Goal: Task Accomplishment & Management: Complete application form

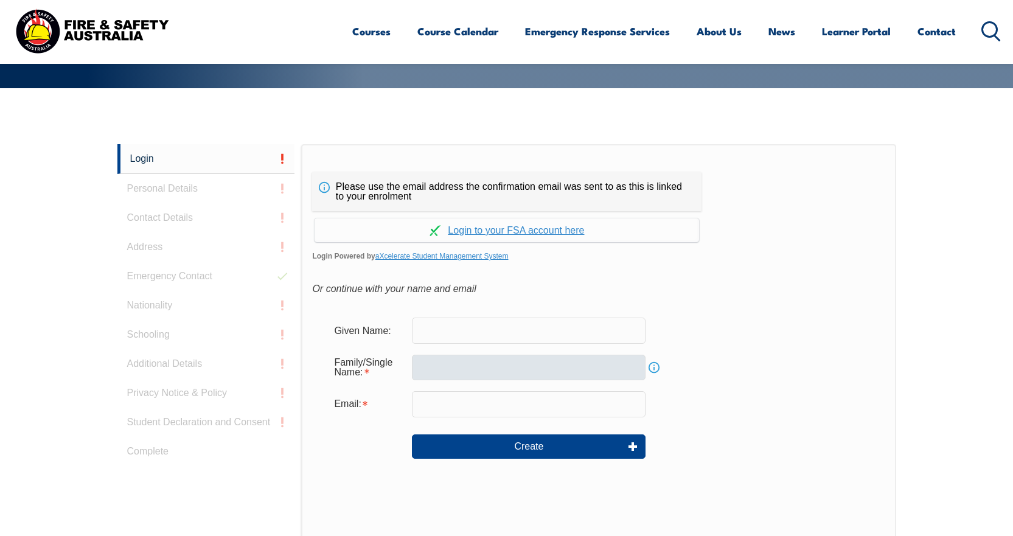
scroll to position [260, 0]
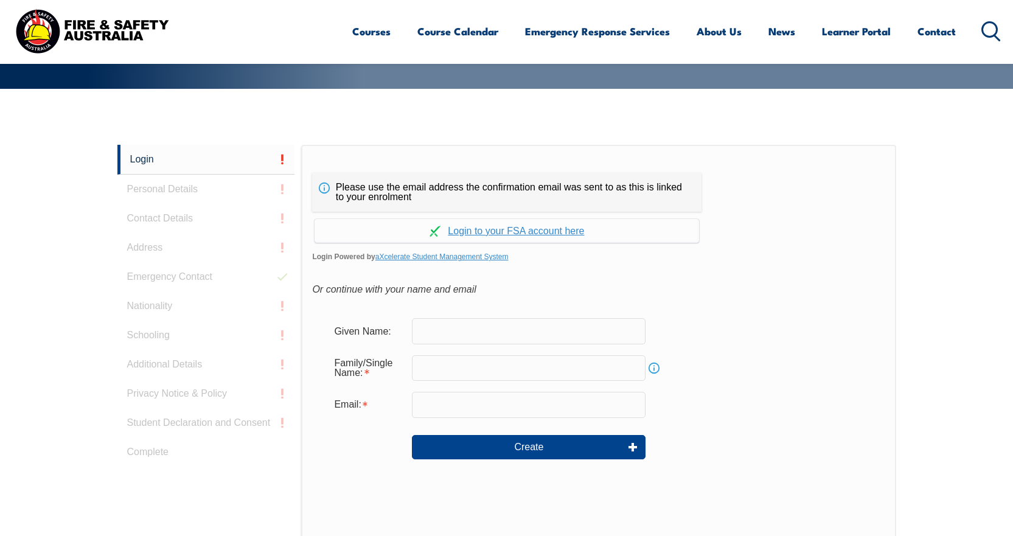
click at [485, 329] on input "text" at bounding box center [529, 331] width 234 height 26
type input "Callum"
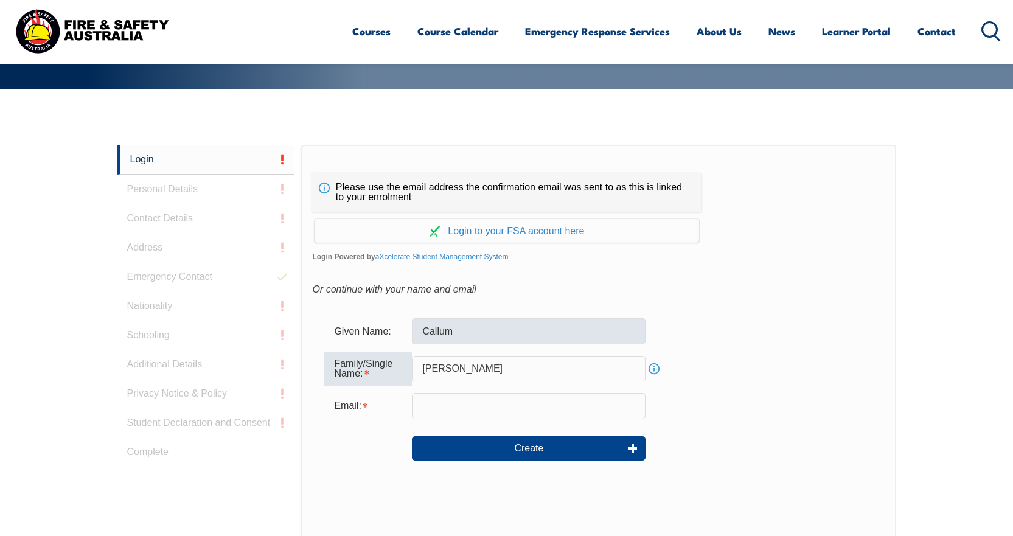
type input "[PERSON_NAME]"
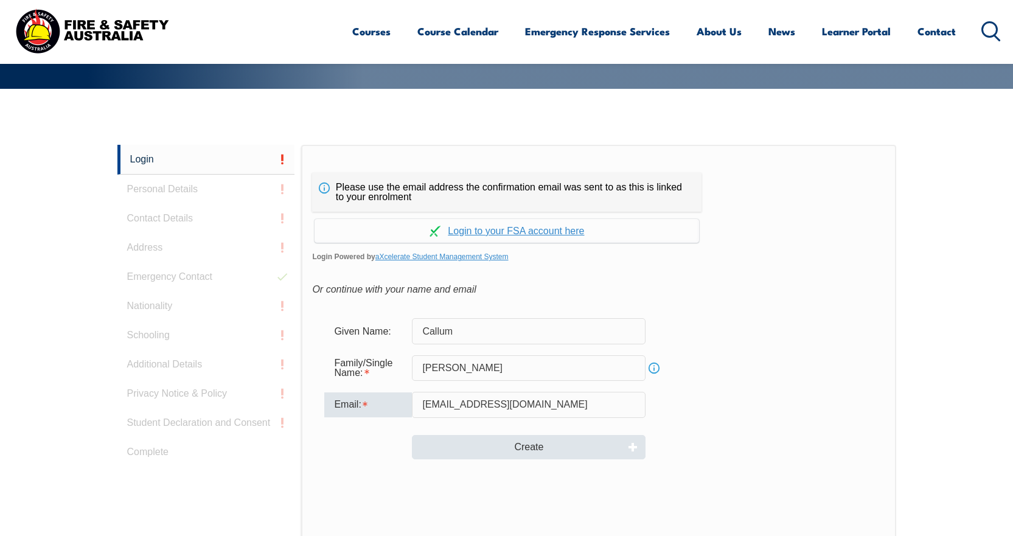
type input "[EMAIL_ADDRESS][DOMAIN_NAME]"
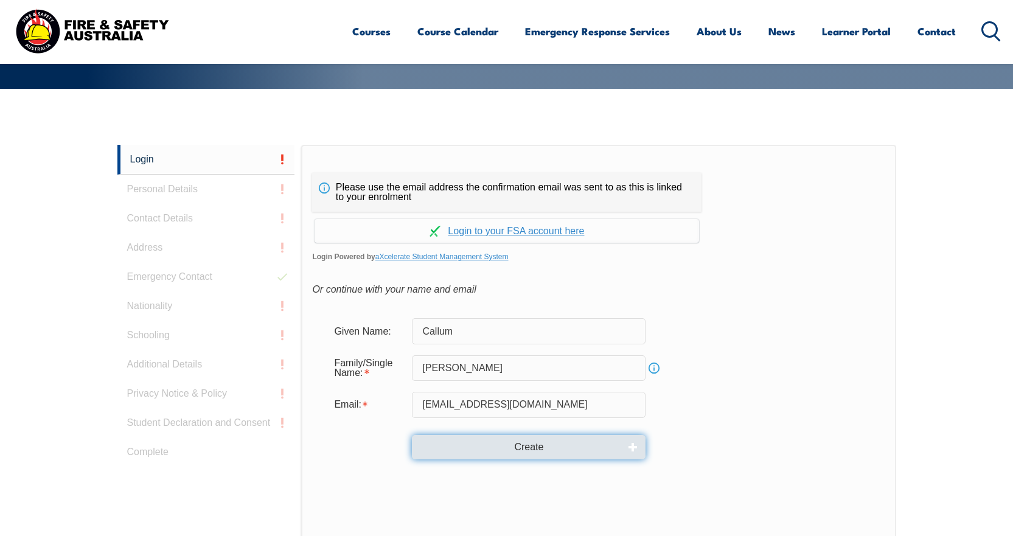
click at [512, 450] on button "Create" at bounding box center [529, 447] width 234 height 24
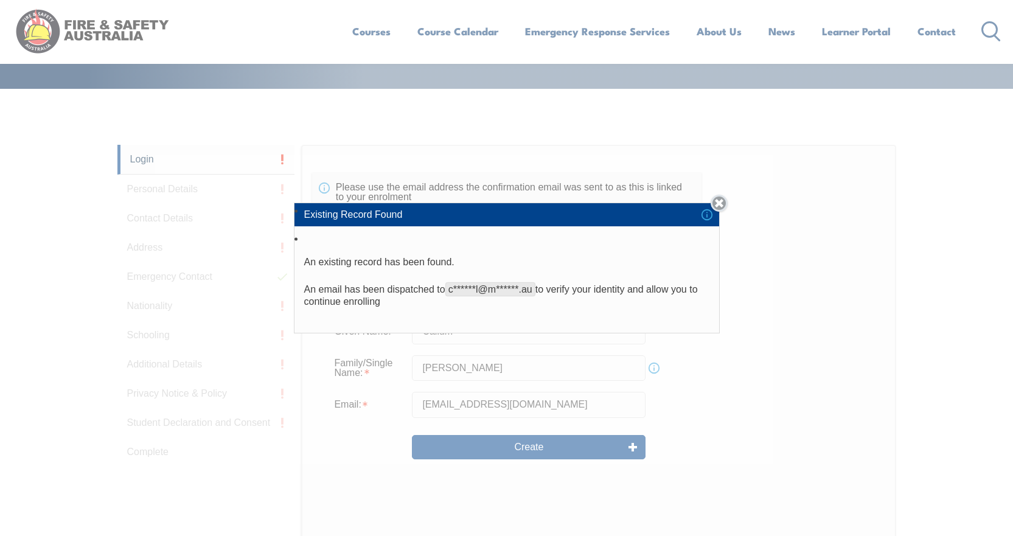
click at [722, 204] on link "Close" at bounding box center [718, 203] width 17 height 17
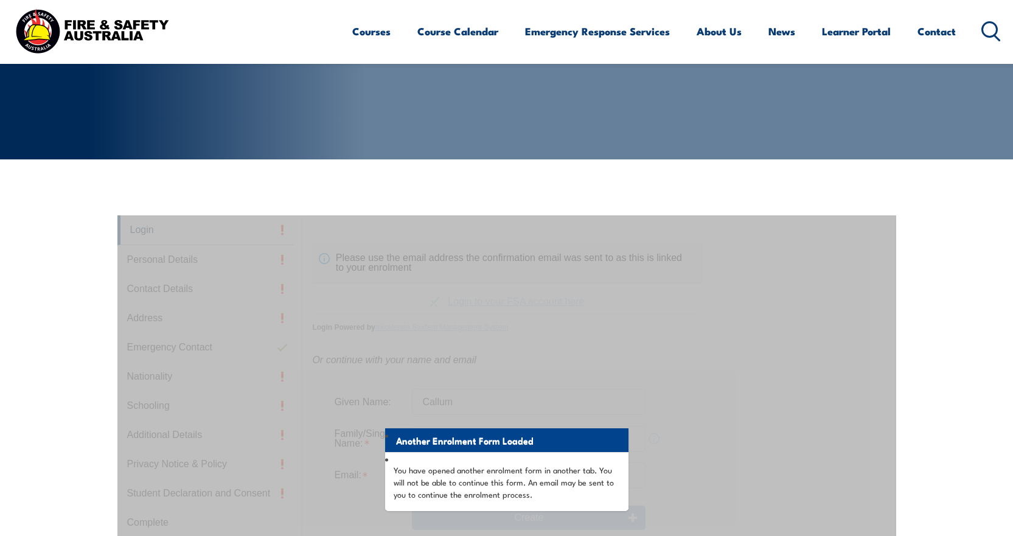
scroll to position [77, 0]
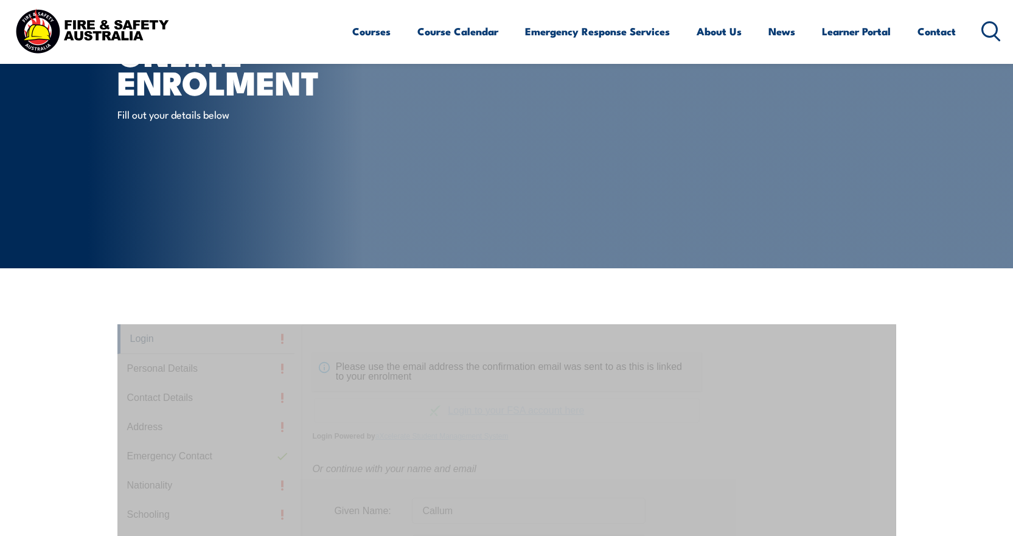
scroll to position [0, 0]
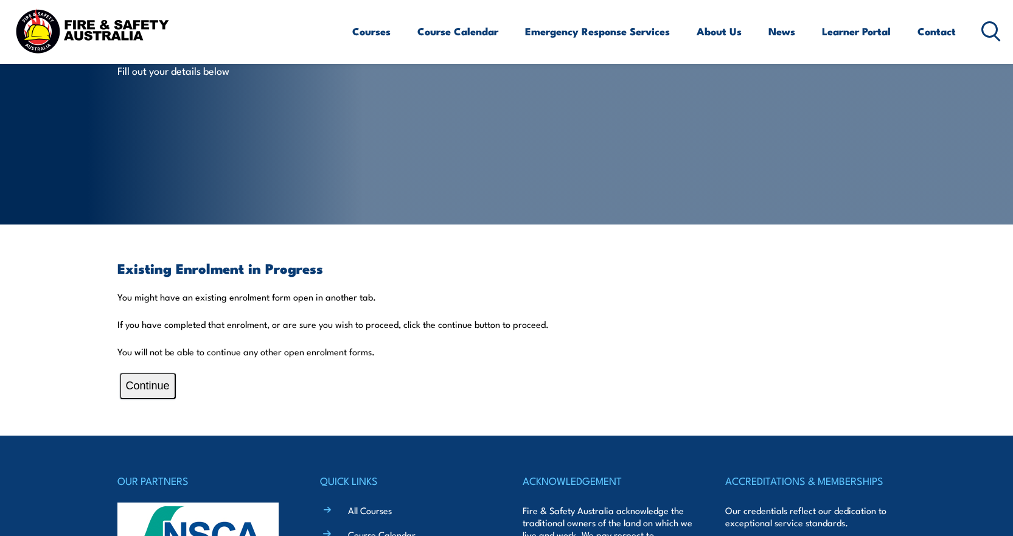
scroll to position [182, 0]
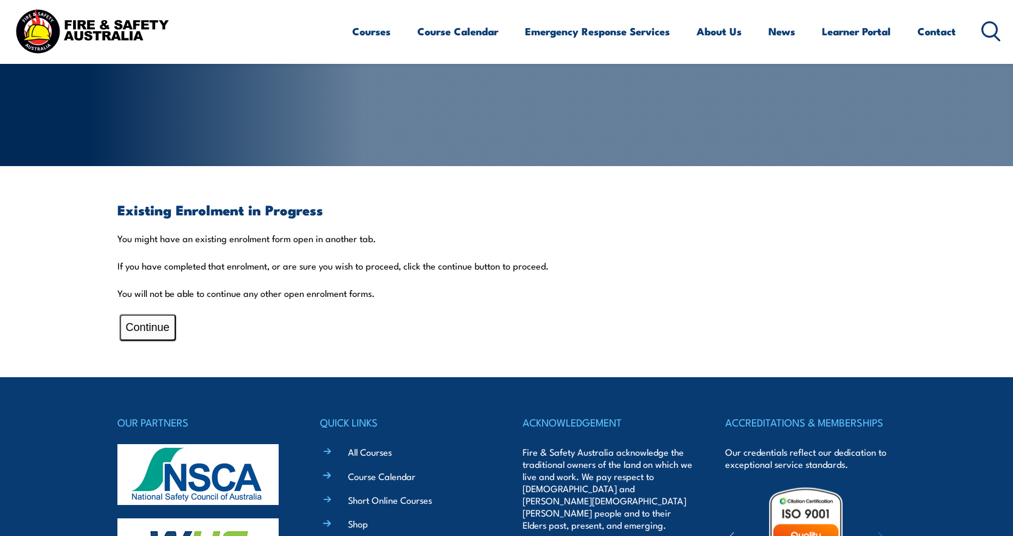
click at [144, 321] on button "Continue" at bounding box center [148, 327] width 56 height 26
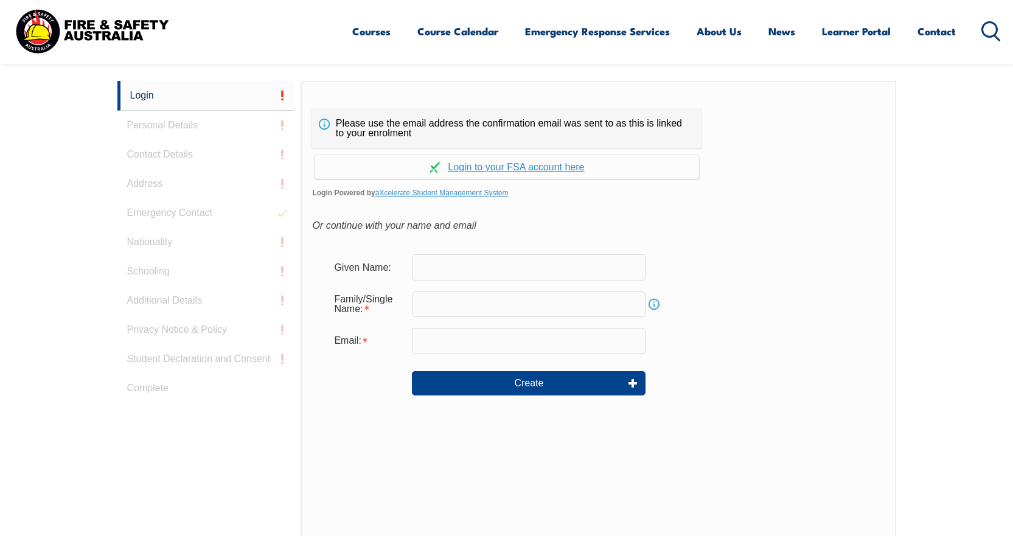
scroll to position [324, 0]
click at [510, 166] on link "Continue with aXcelerate" at bounding box center [506, 167] width 384 height 24
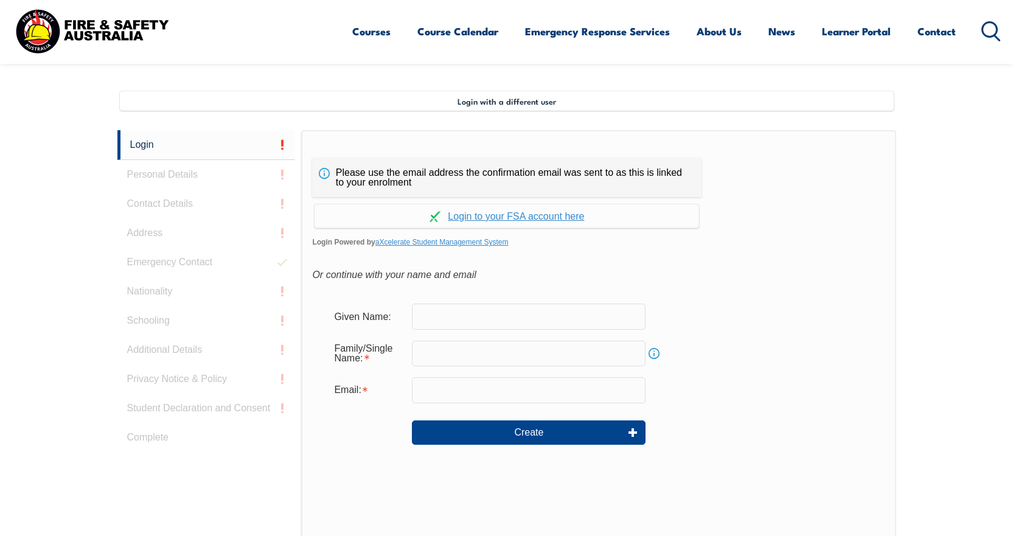
scroll to position [332, 0]
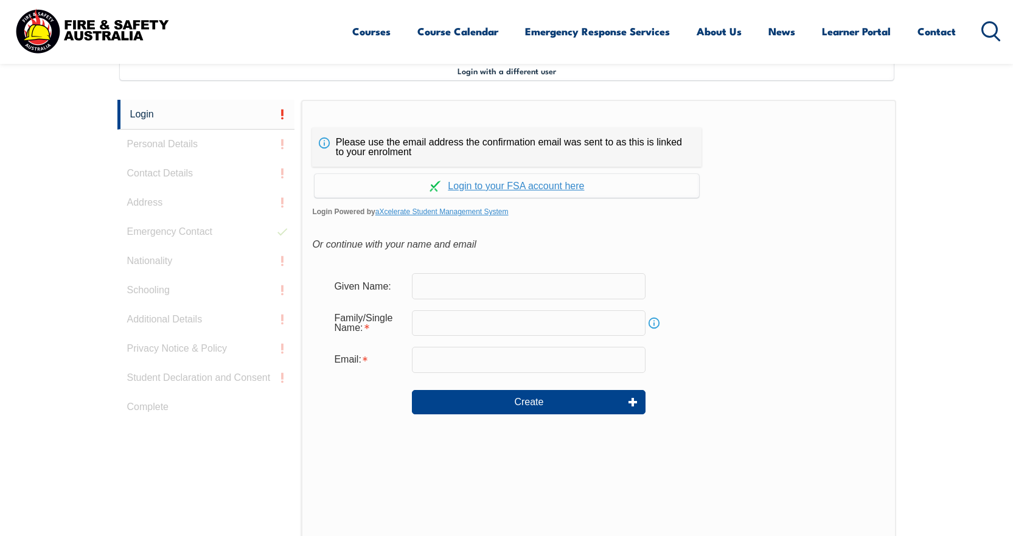
click at [212, 147] on div "Login Personal Details Contact Details Address Emergency Contact Nationality Sc…" at bounding box center [209, 404] width 184 height 608
click at [490, 287] on input "text" at bounding box center [529, 286] width 234 height 26
type input "Callum"
click at [479, 329] on input "text" at bounding box center [529, 323] width 234 height 26
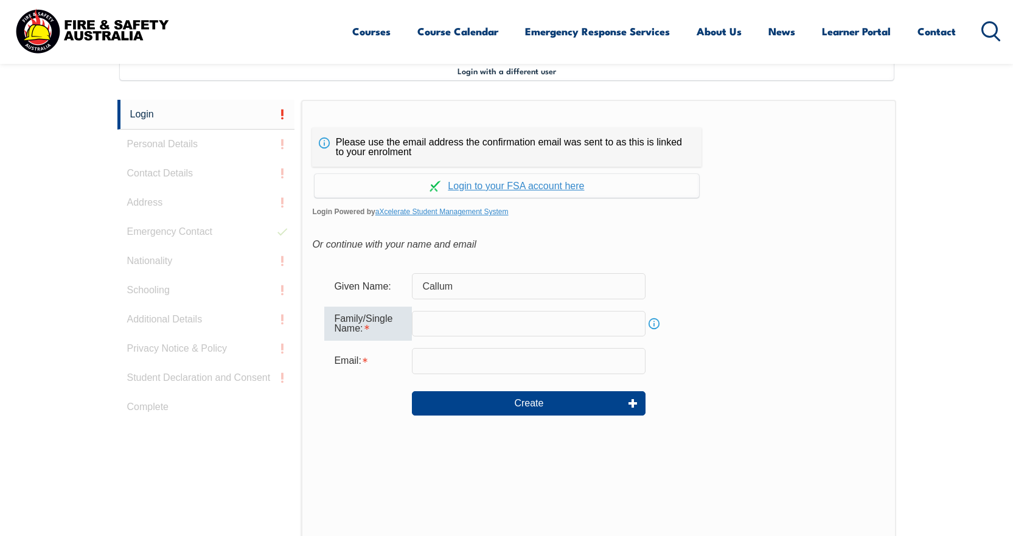
type input "[PERSON_NAME]"
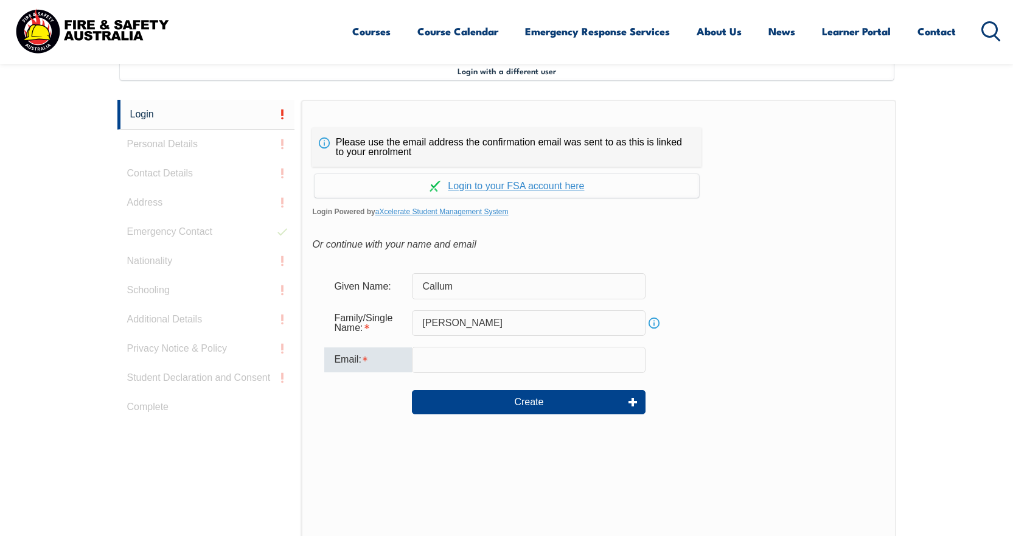
click at [481, 371] on input "email" at bounding box center [529, 360] width 234 height 26
type input "[EMAIL_ADDRESS][DOMAIN_NAME]"
click at [754, 297] on div "Given Name: Callum" at bounding box center [598, 286] width 548 height 26
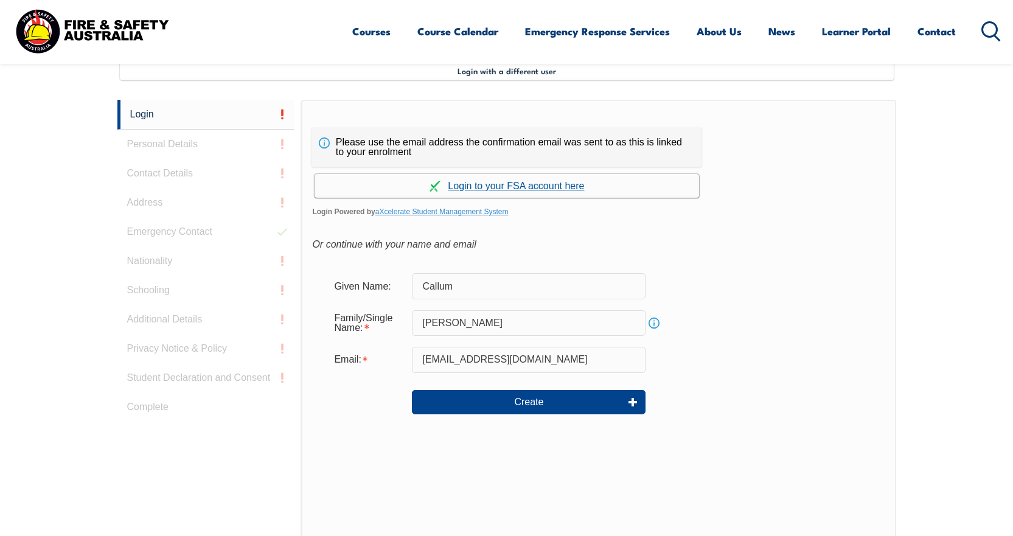
click at [495, 187] on link "Continue with aXcelerate" at bounding box center [506, 186] width 384 height 24
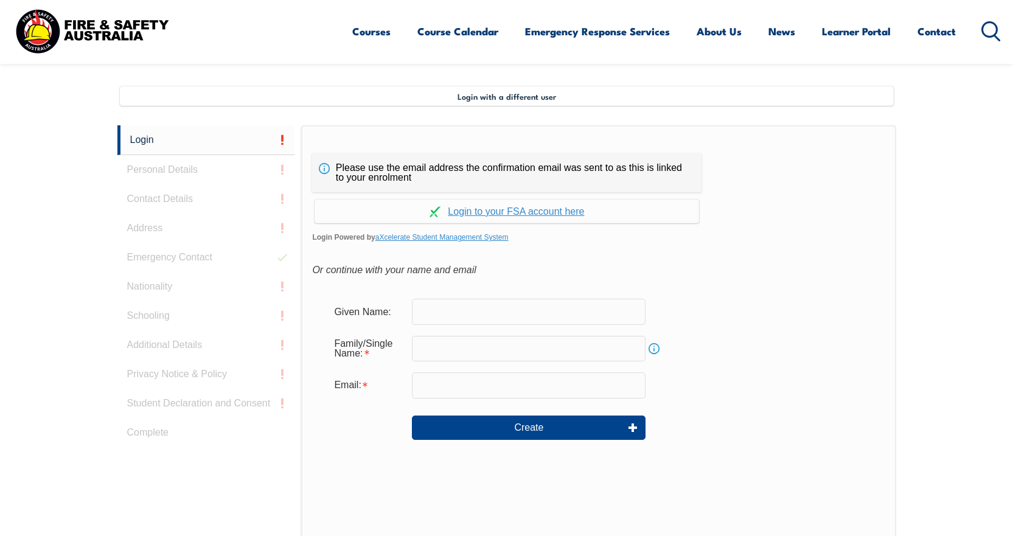
scroll to position [332, 0]
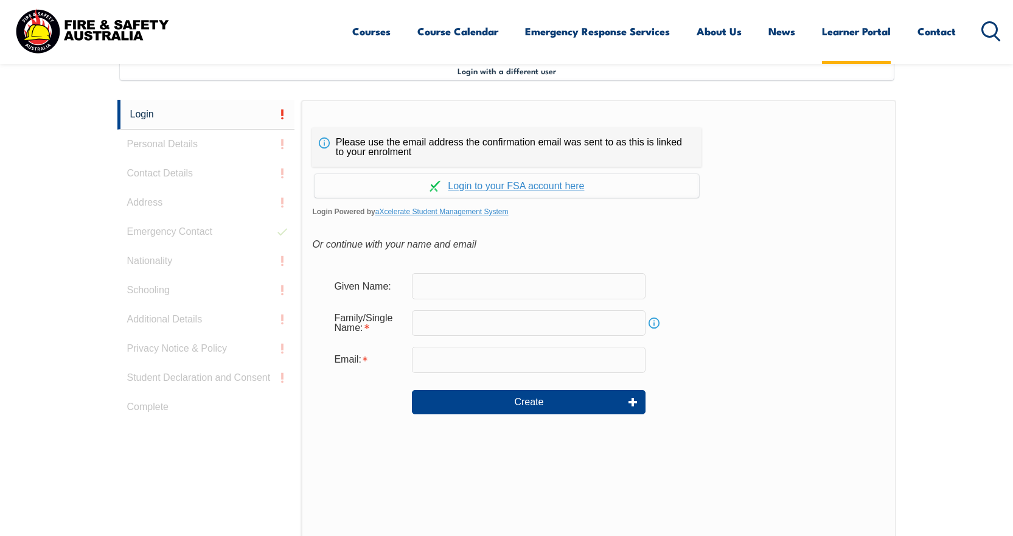
click at [849, 29] on link "Learner Portal" at bounding box center [856, 31] width 69 height 32
